Goal: Task Accomplishment & Management: Manage account settings

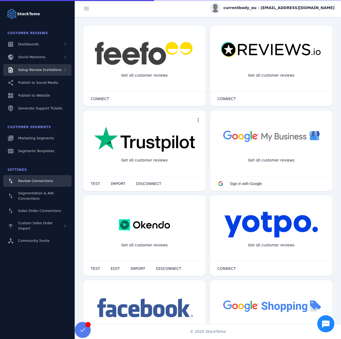
click at [26, 65] on div "Setup Review Invitations" at bounding box center [37, 70] width 68 height 12
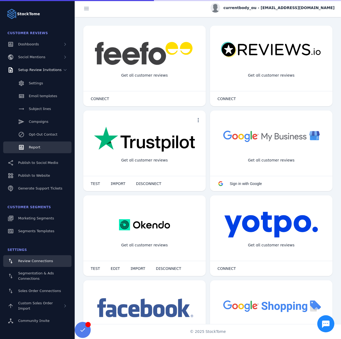
click at [34, 144] on link "Report" at bounding box center [37, 147] width 68 height 12
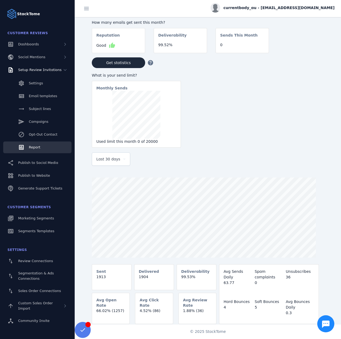
drag, startPoint x: 112, startPoint y: 162, endPoint x: 110, endPoint y: 166, distance: 4.0
click at [111, 162] on span "Last 30 days" at bounding box center [108, 159] width 24 height 6
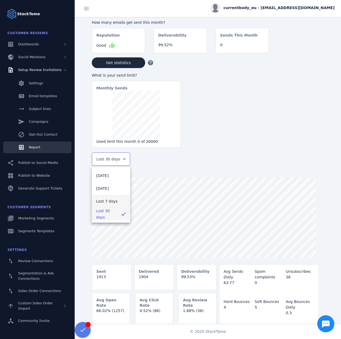
click at [104, 199] on span "Last 7 days" at bounding box center [107, 201] width 22 height 6
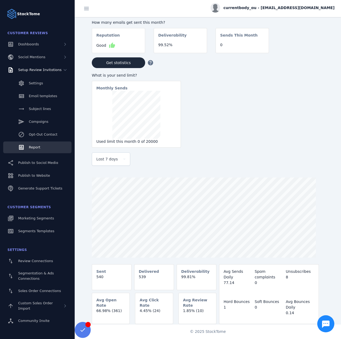
click at [296, 11] on div "currentbody_au - [EMAIL_ADDRESS][DOMAIN_NAME]" at bounding box center [272, 8] width 124 height 10
click at [312, 49] on span "Sign out" at bounding box center [317, 51] width 15 height 6
